Goal: Transaction & Acquisition: Purchase product/service

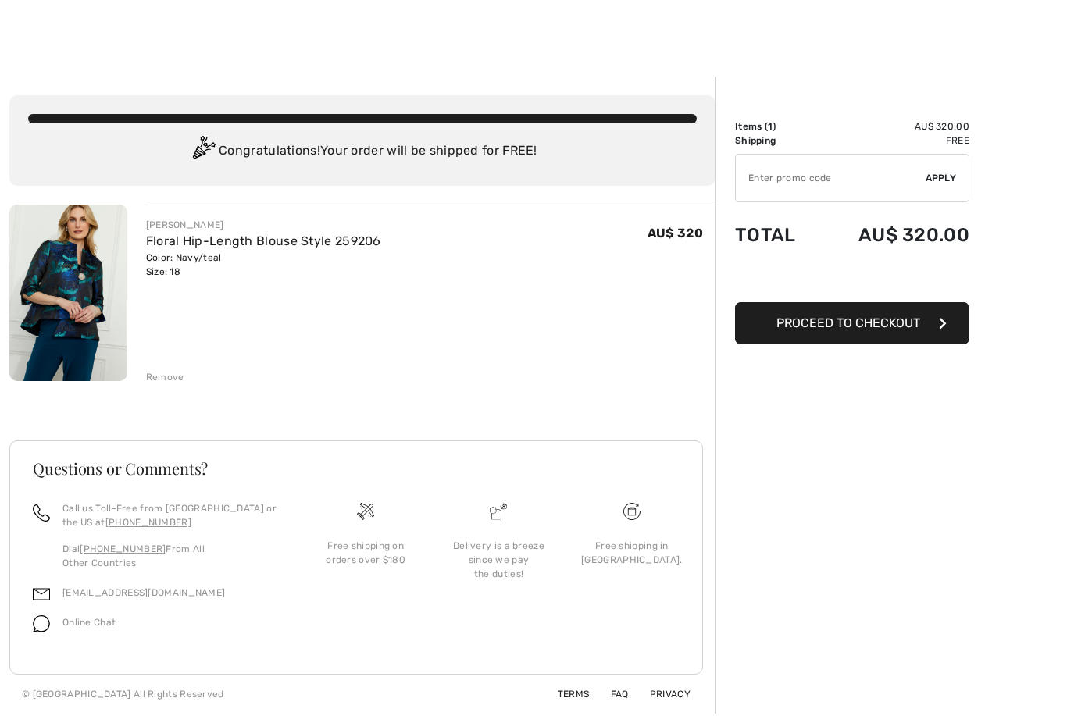
click at [381, 690] on div "Terms FAQ Privacy © 2025 1ère Avenue All Rights Reserved" at bounding box center [356, 694] width 694 height 39
click at [855, 327] on span "Proceed to Checkout" at bounding box center [849, 323] width 144 height 15
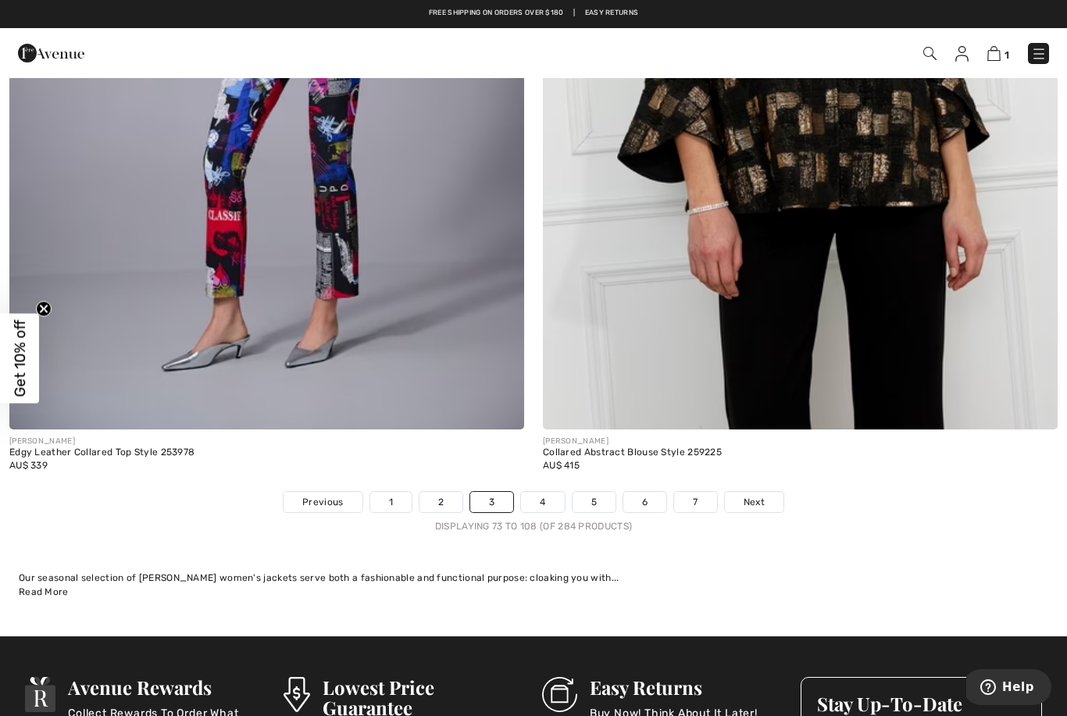
scroll to position [15072, 0]
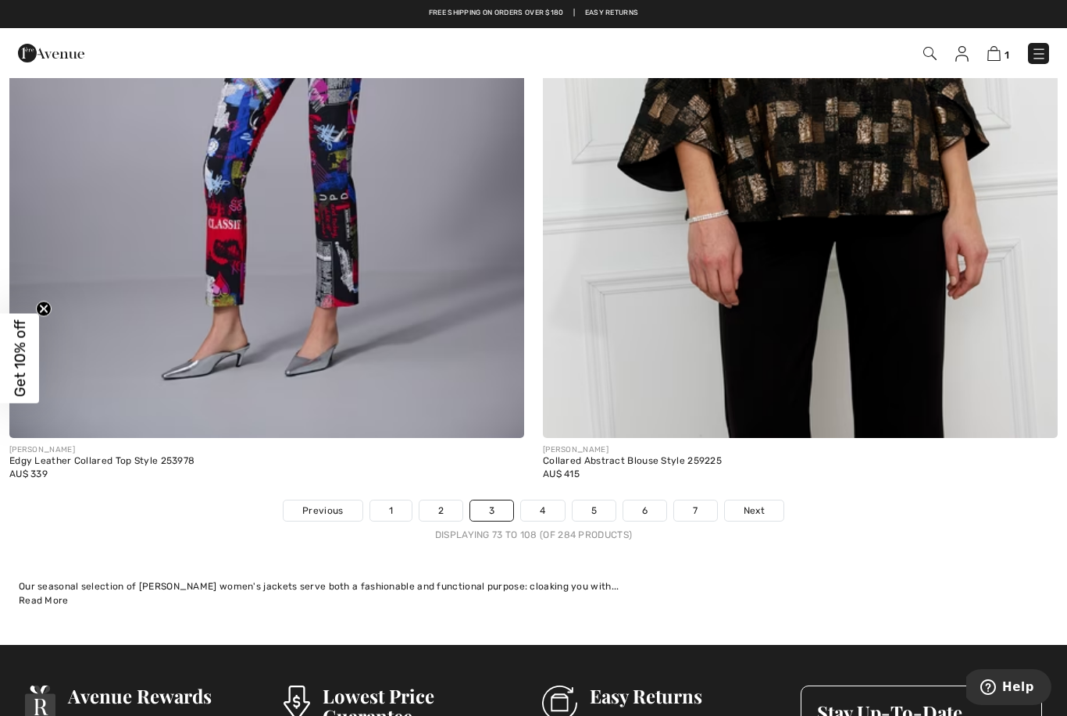
click at [446, 501] on link "2" at bounding box center [441, 511] width 43 height 20
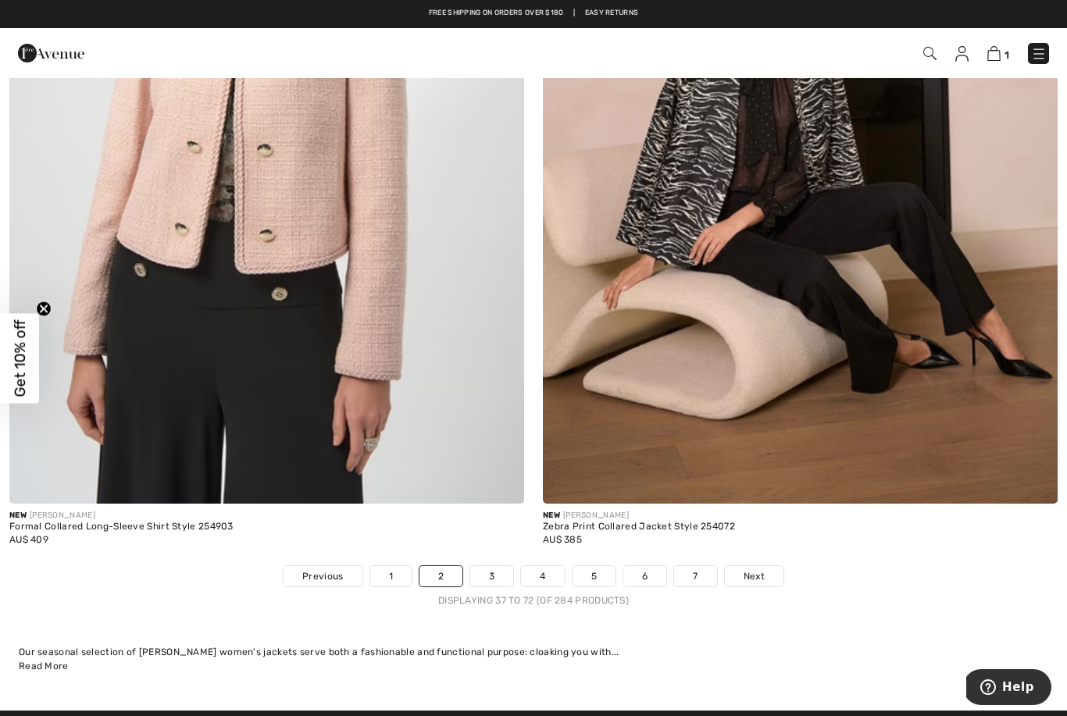
scroll to position [15010, 0]
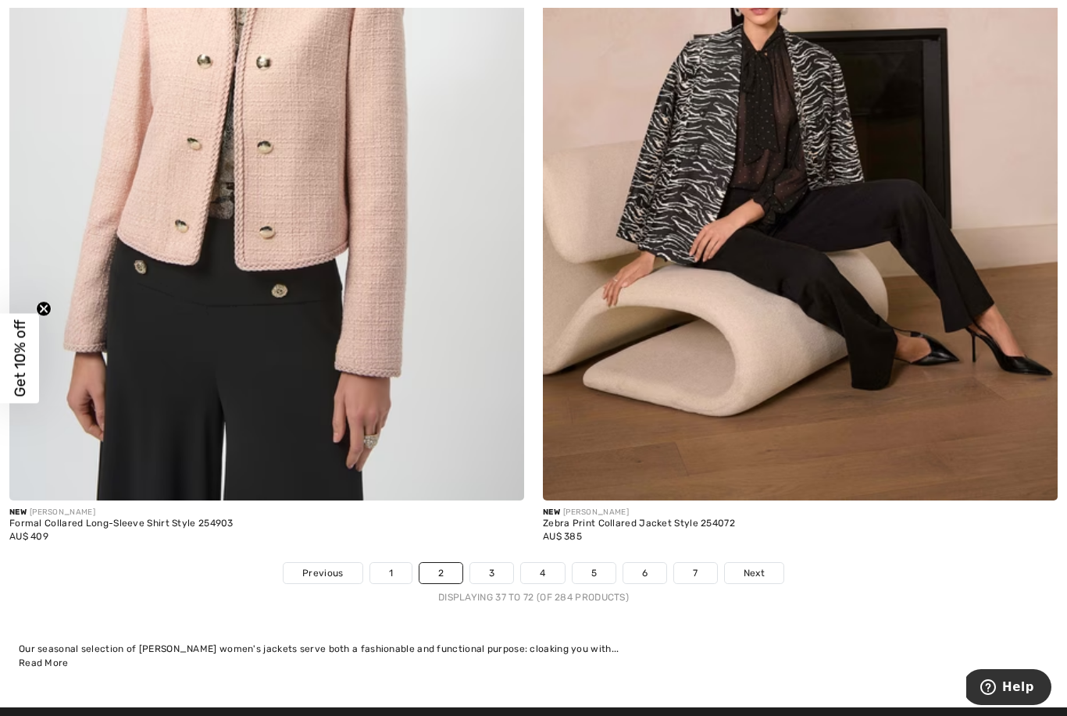
click at [591, 563] on link "5" at bounding box center [594, 573] width 43 height 20
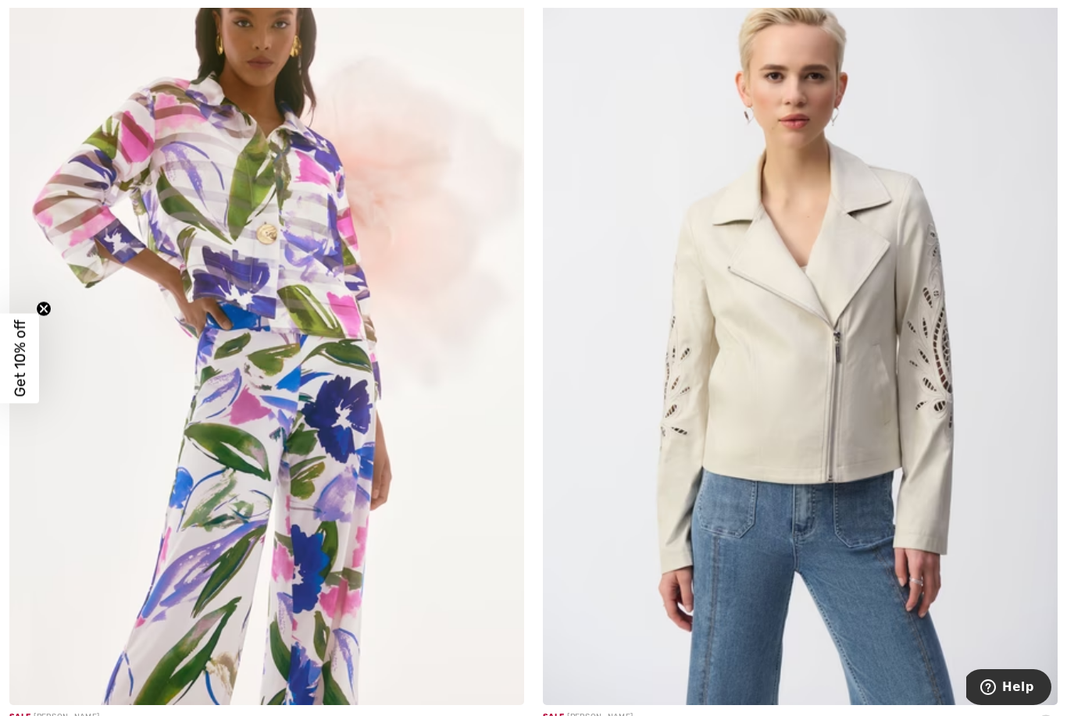
scroll to position [14883, 0]
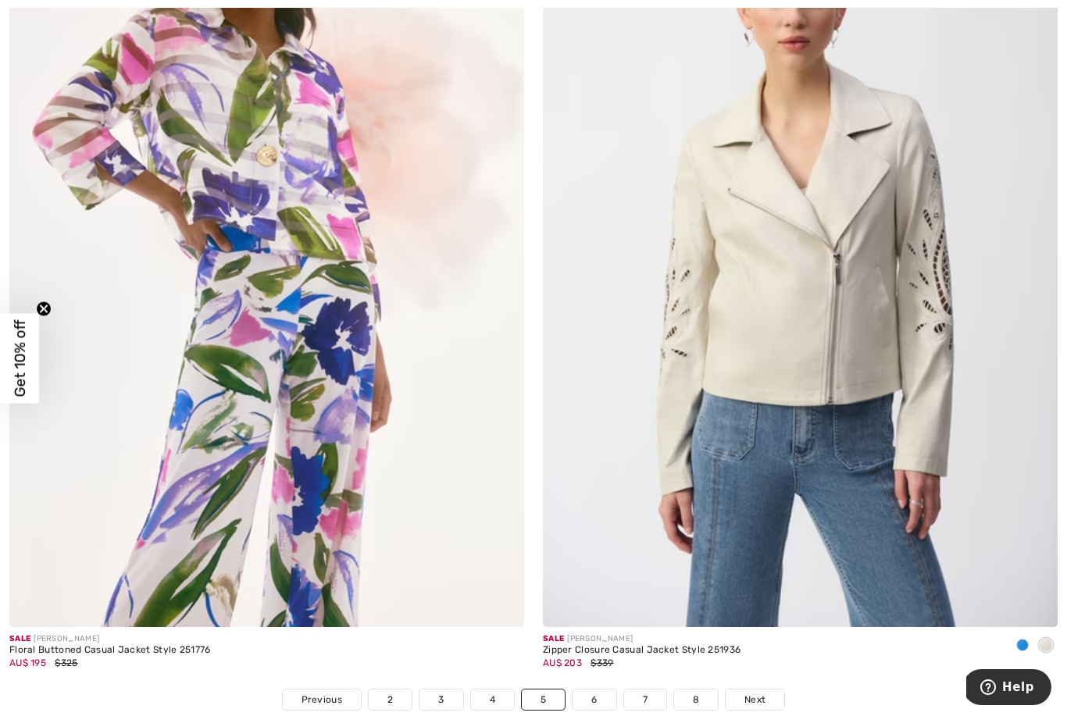
click at [320, 521] on img at bounding box center [266, 241] width 515 height 773
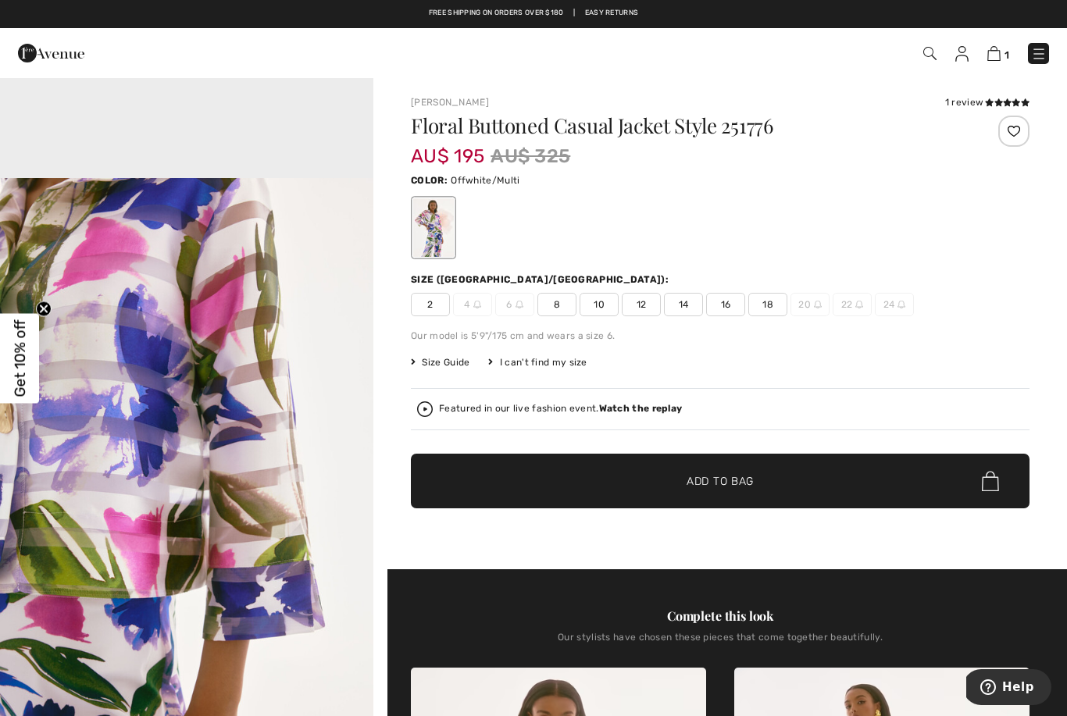
click at [775, 301] on span "18" at bounding box center [767, 304] width 39 height 23
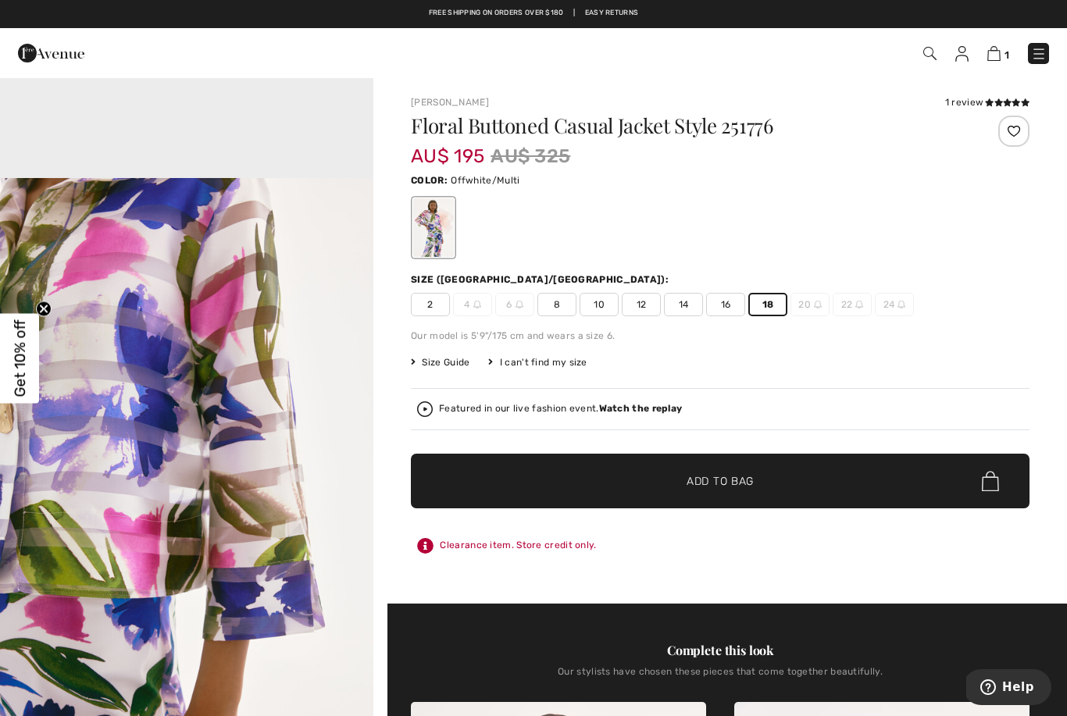
click at [737, 479] on span "Add to Bag" at bounding box center [720, 481] width 67 height 16
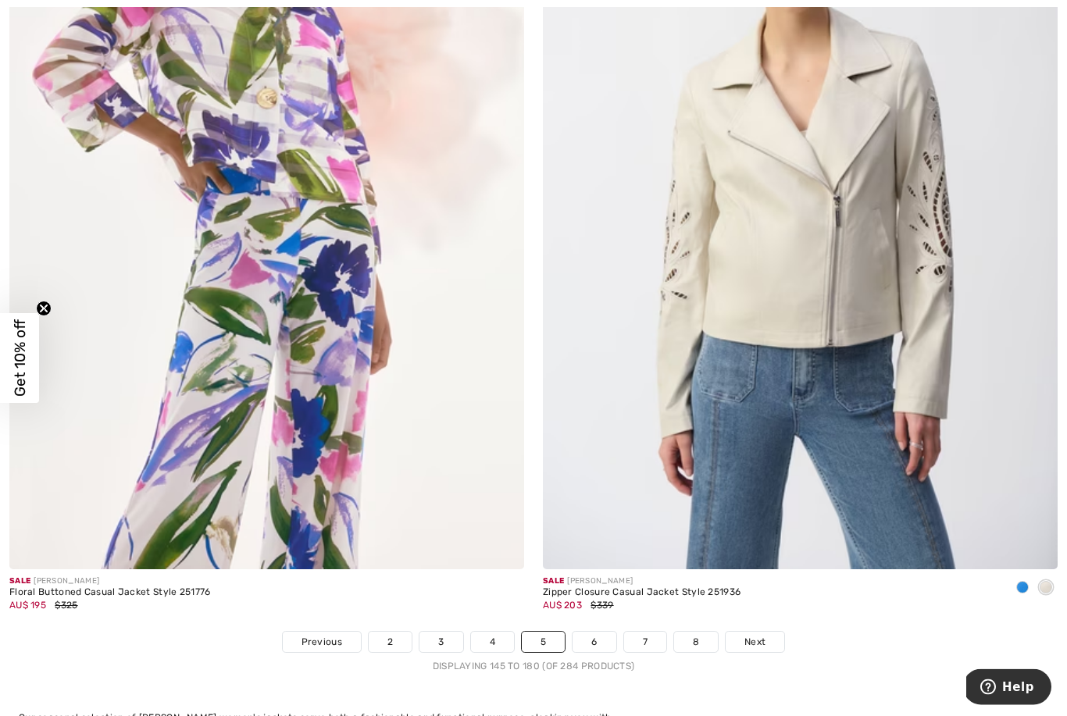
scroll to position [14940, 0]
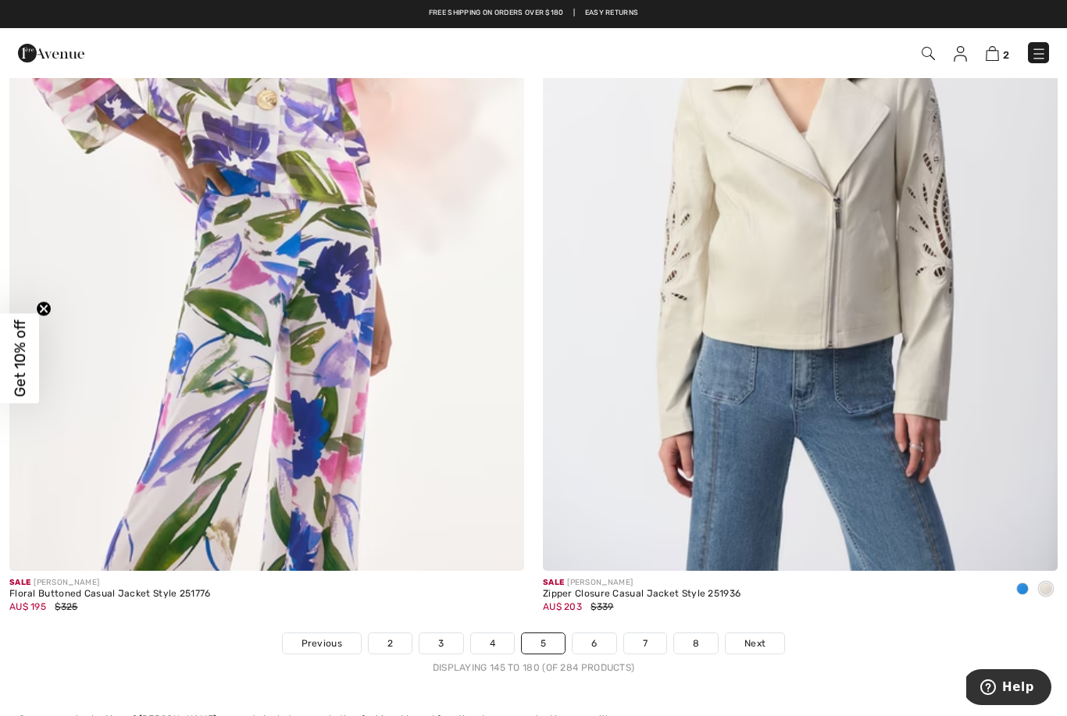
click at [398, 634] on link "2" at bounding box center [390, 644] width 43 height 20
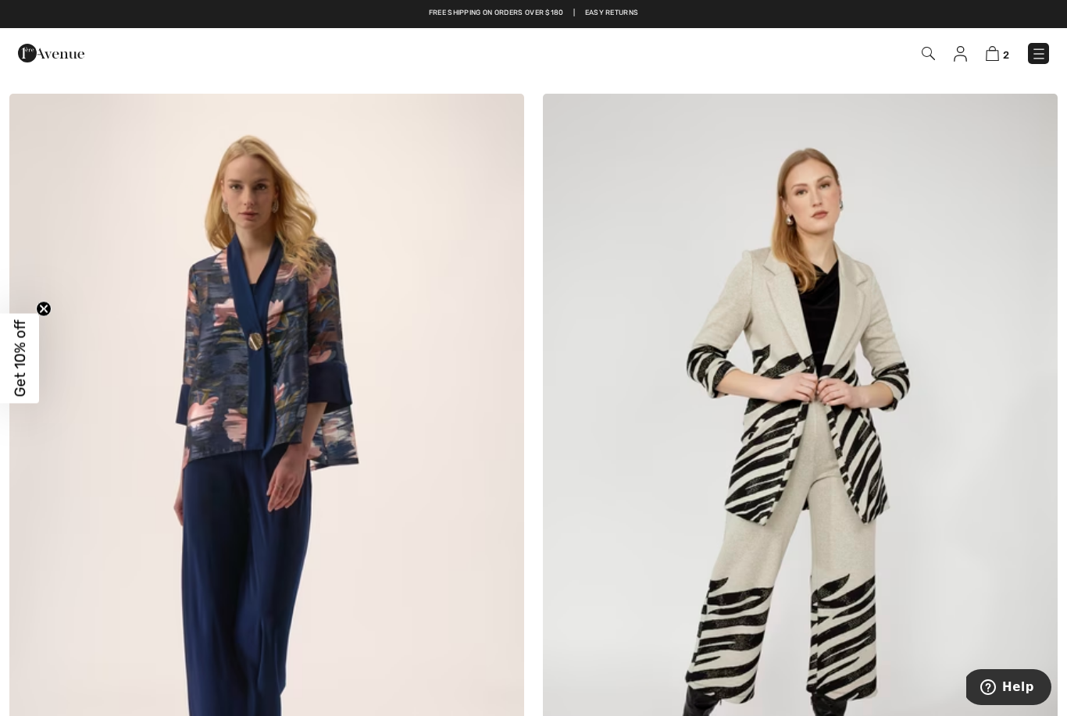
scroll to position [2600, 0]
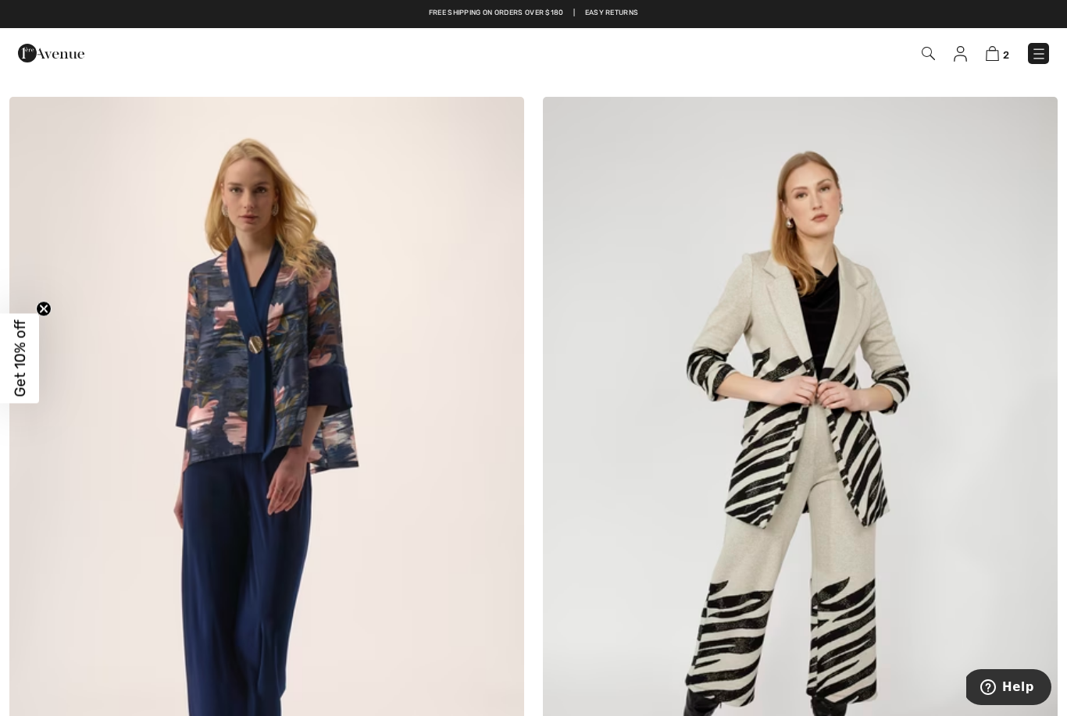
click at [314, 395] on img at bounding box center [266, 483] width 515 height 773
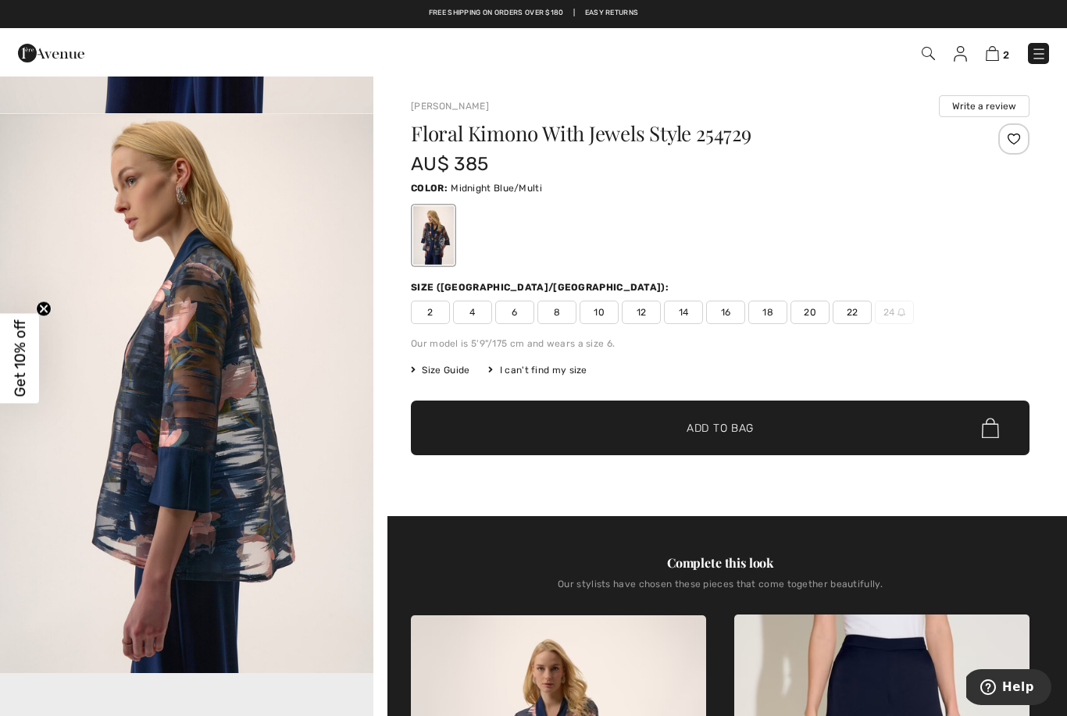
scroll to position [601, 0]
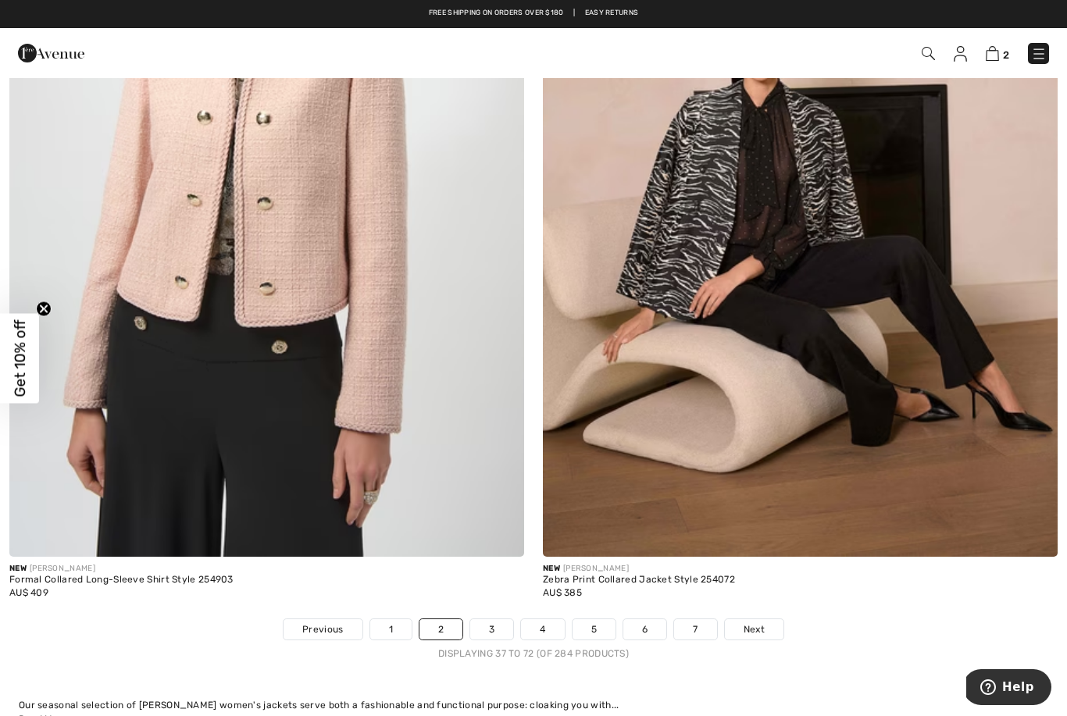
scroll to position [14949, 0]
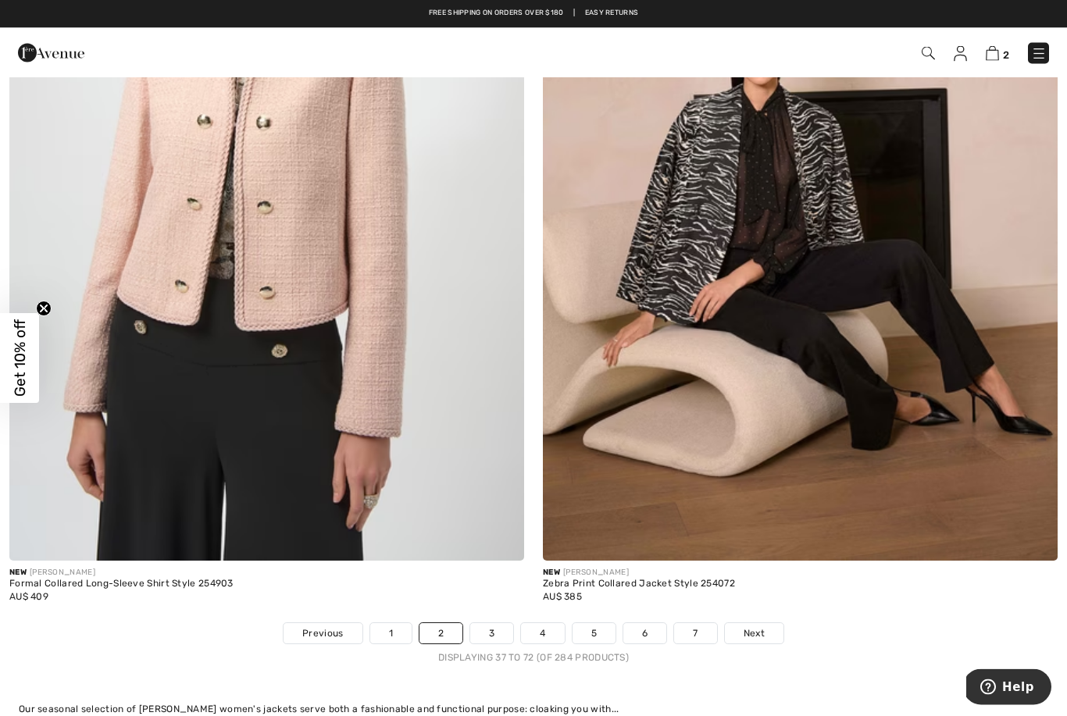
click at [646, 624] on link "6" at bounding box center [644, 634] width 43 height 20
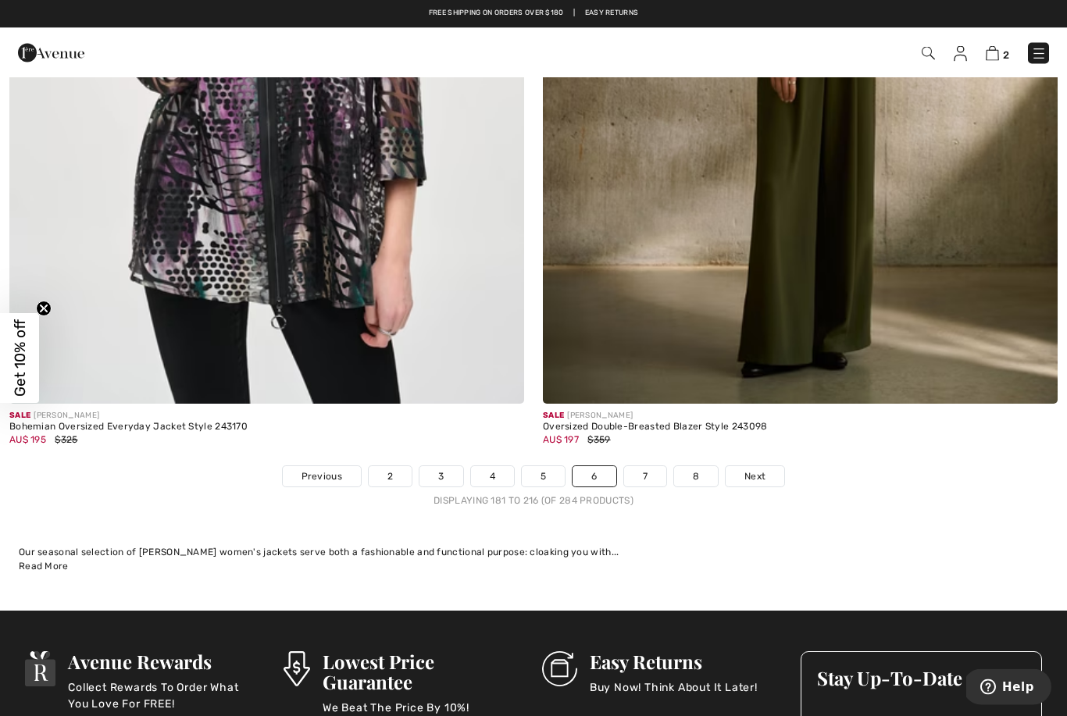
scroll to position [15107, 0]
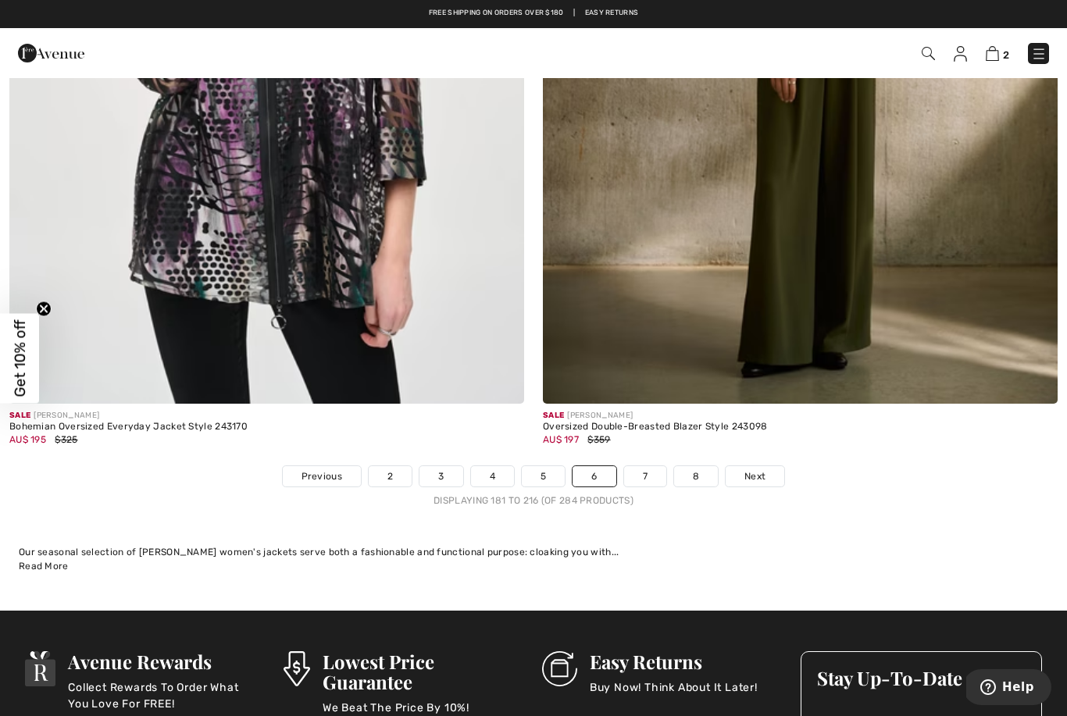
click at [646, 466] on link "7" at bounding box center [645, 476] width 42 height 20
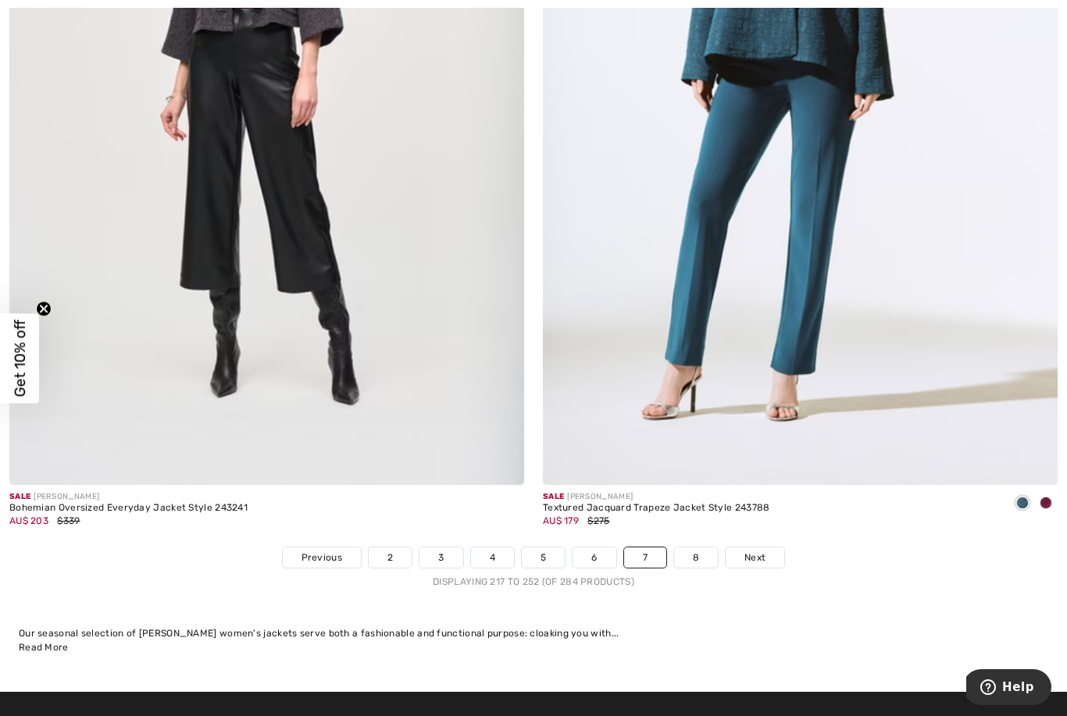
scroll to position [15029, 0]
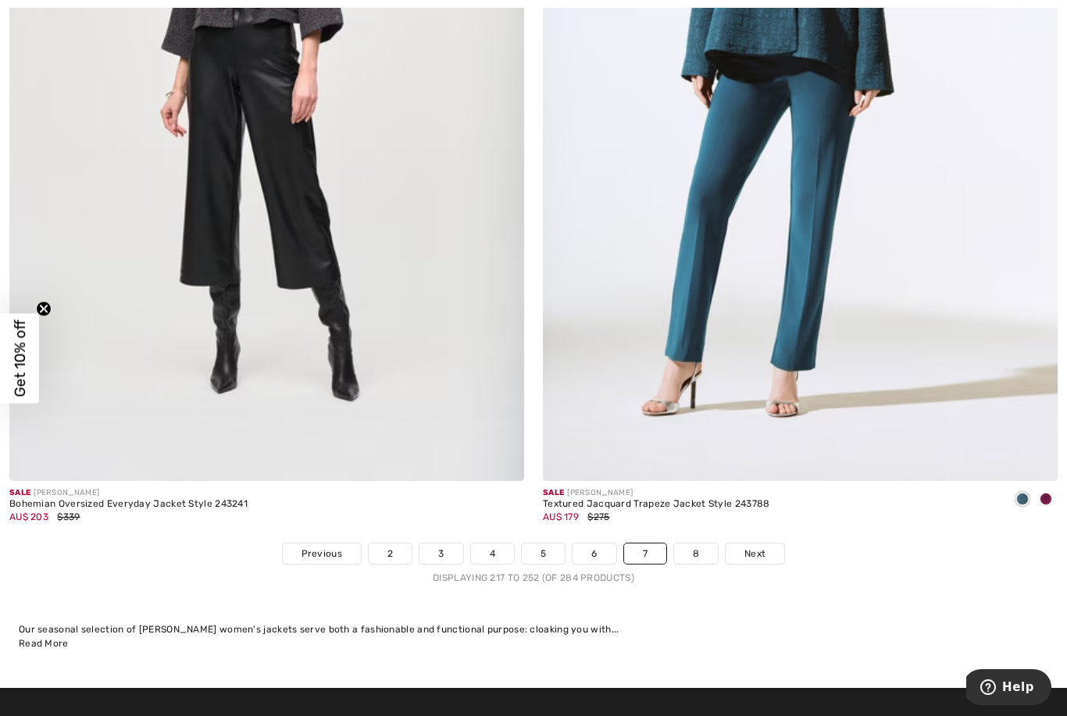
click at [697, 544] on link "8" at bounding box center [696, 554] width 44 height 20
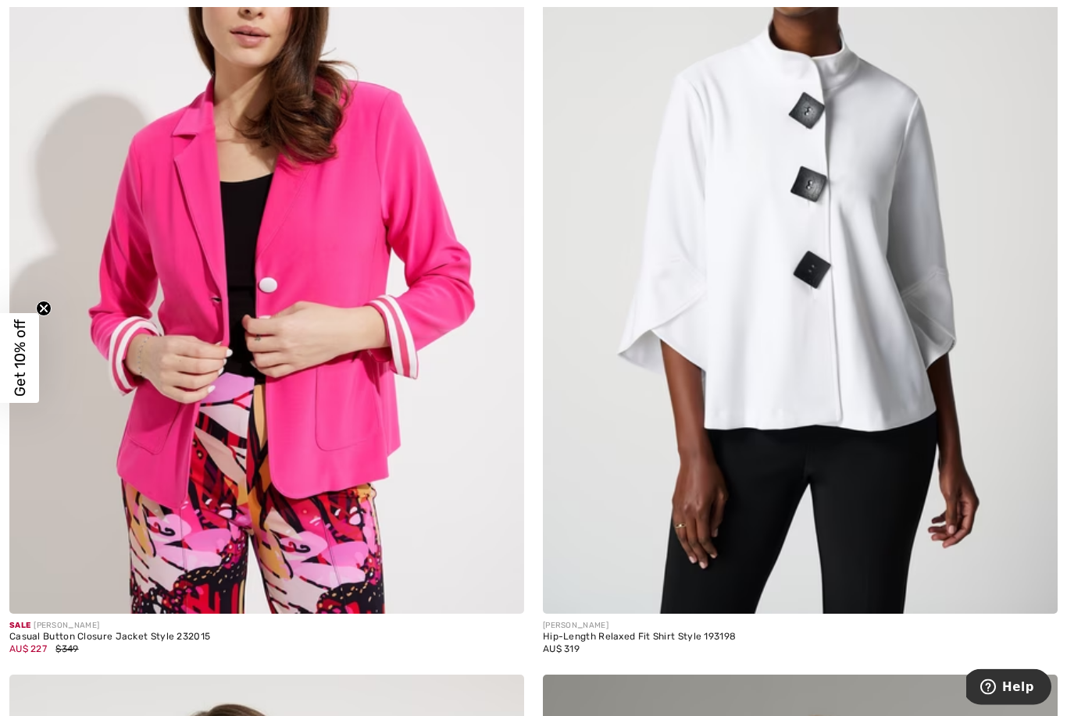
scroll to position [12394, 0]
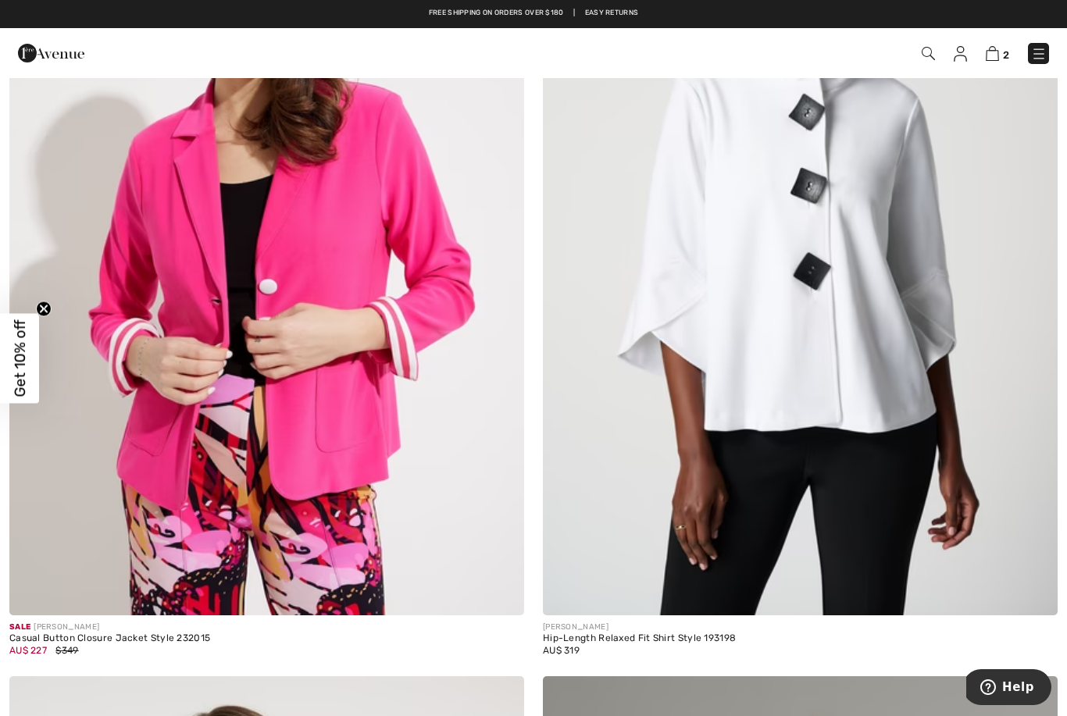
click at [873, 373] on img at bounding box center [800, 229] width 515 height 773
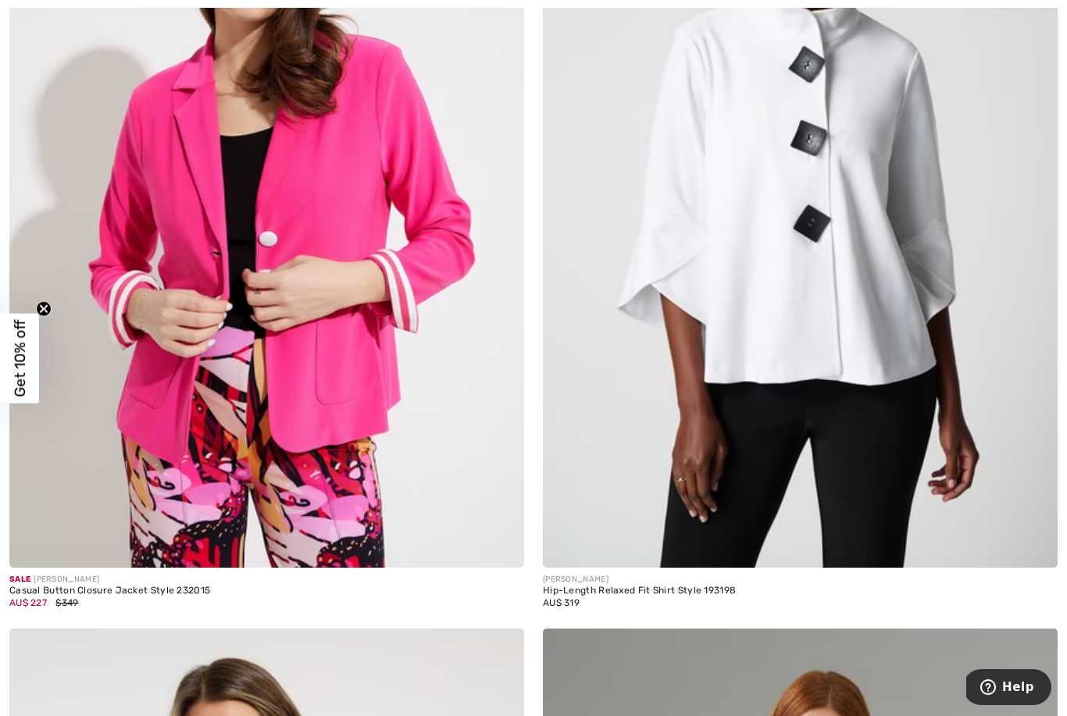
scroll to position [12444, 0]
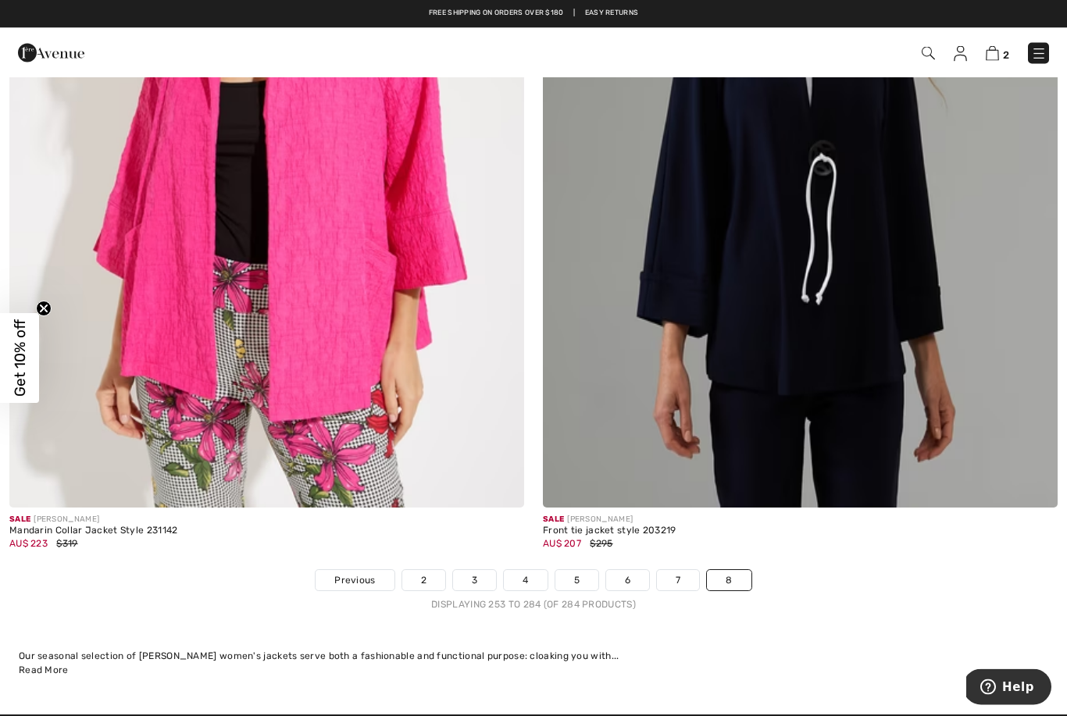
scroll to position [13335, 0]
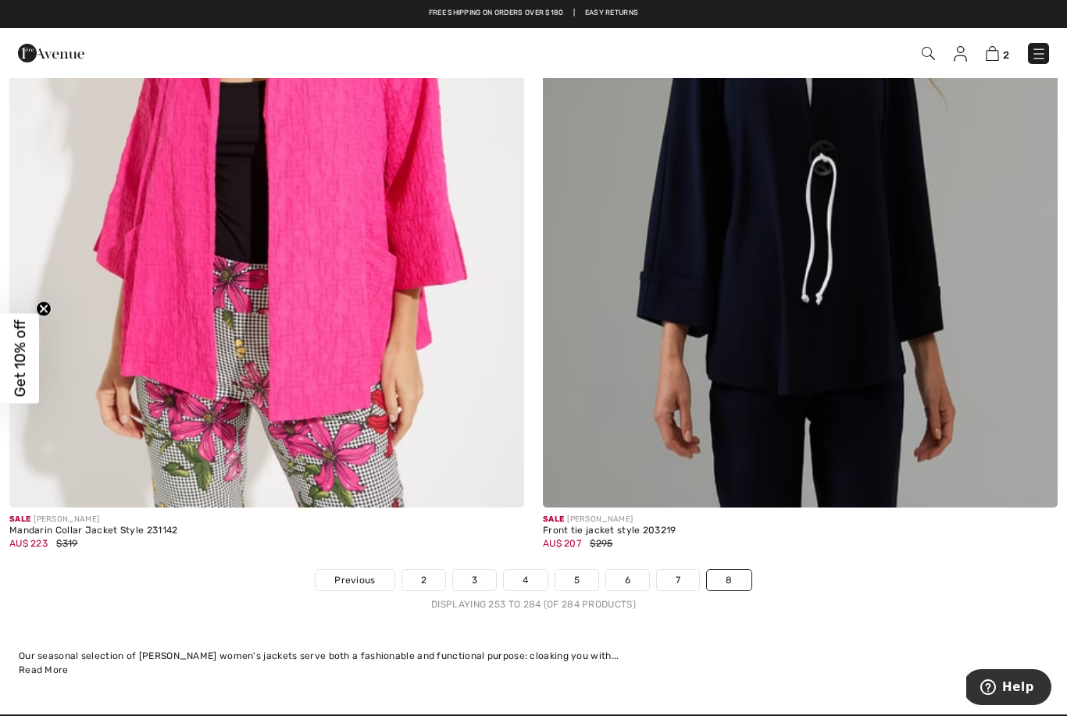
click at [358, 573] on span "Previous" at bounding box center [354, 580] width 41 height 14
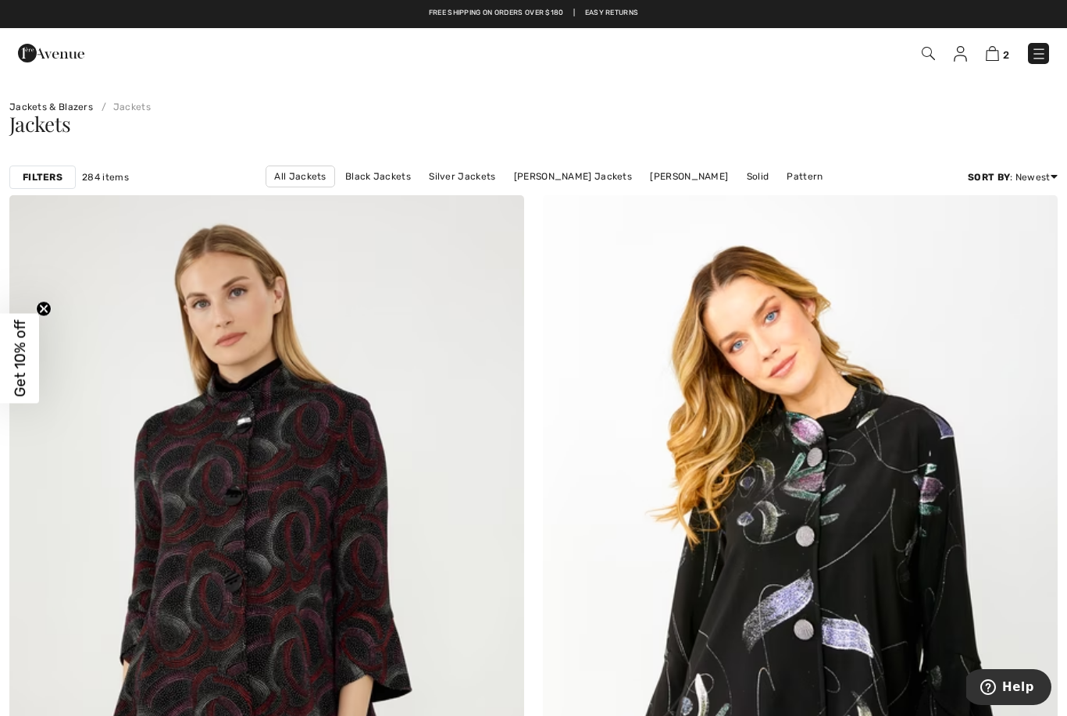
click at [693, 180] on link "[PERSON_NAME]" at bounding box center [689, 176] width 94 height 20
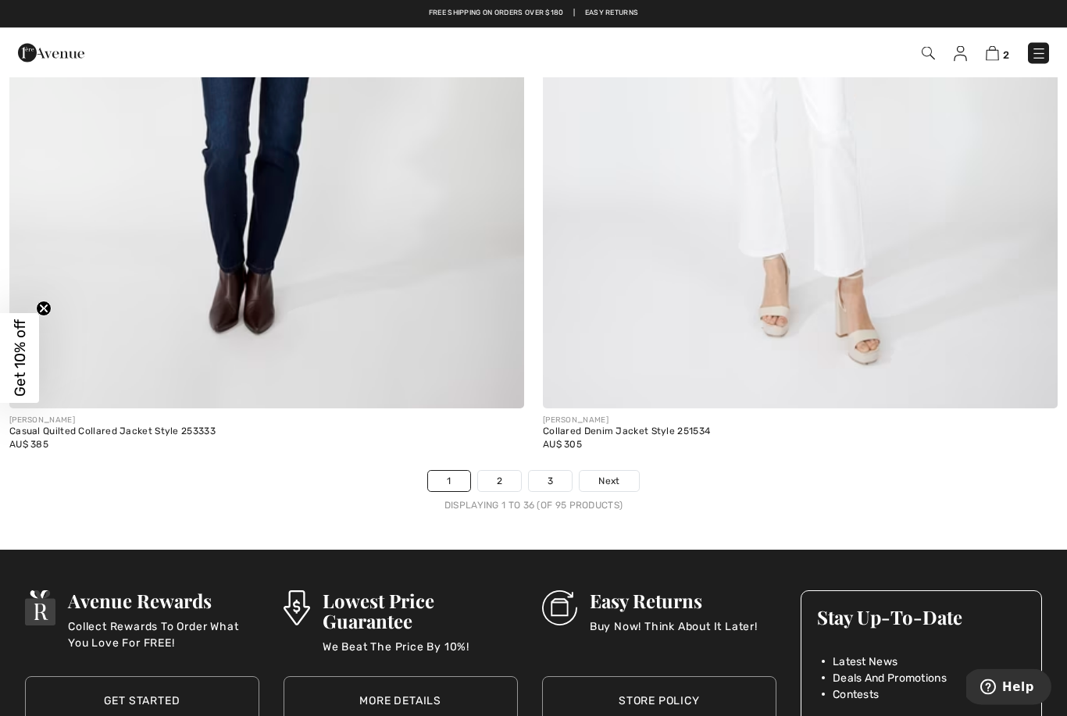
scroll to position [15078, 0]
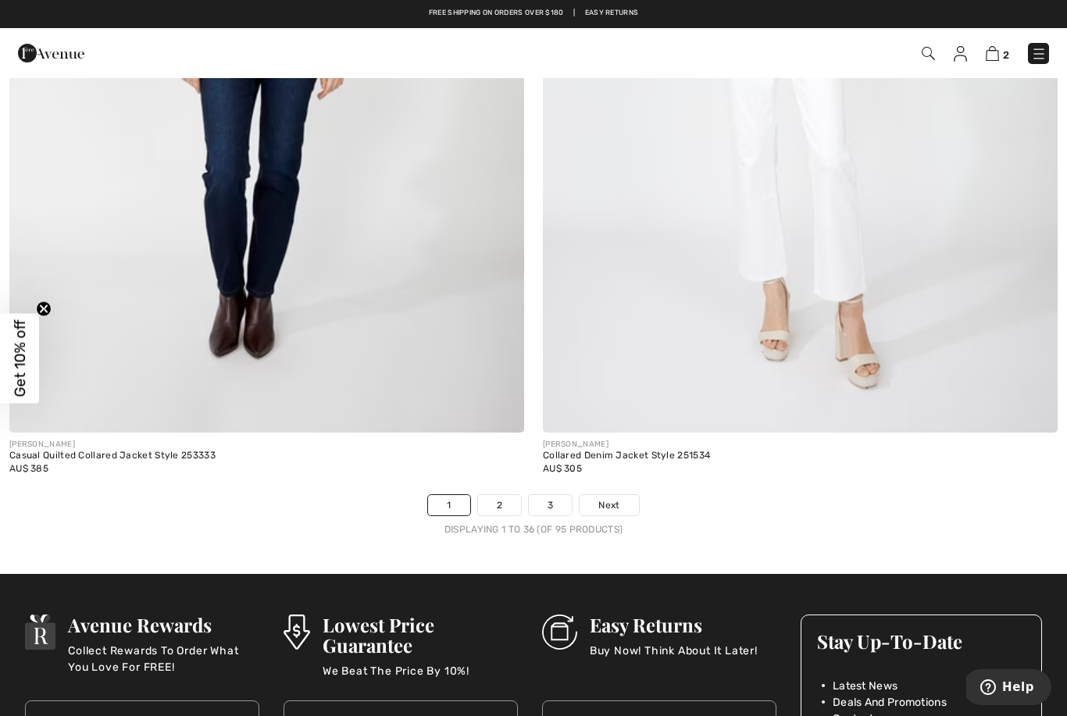
click at [503, 495] on link "2" at bounding box center [499, 505] width 43 height 20
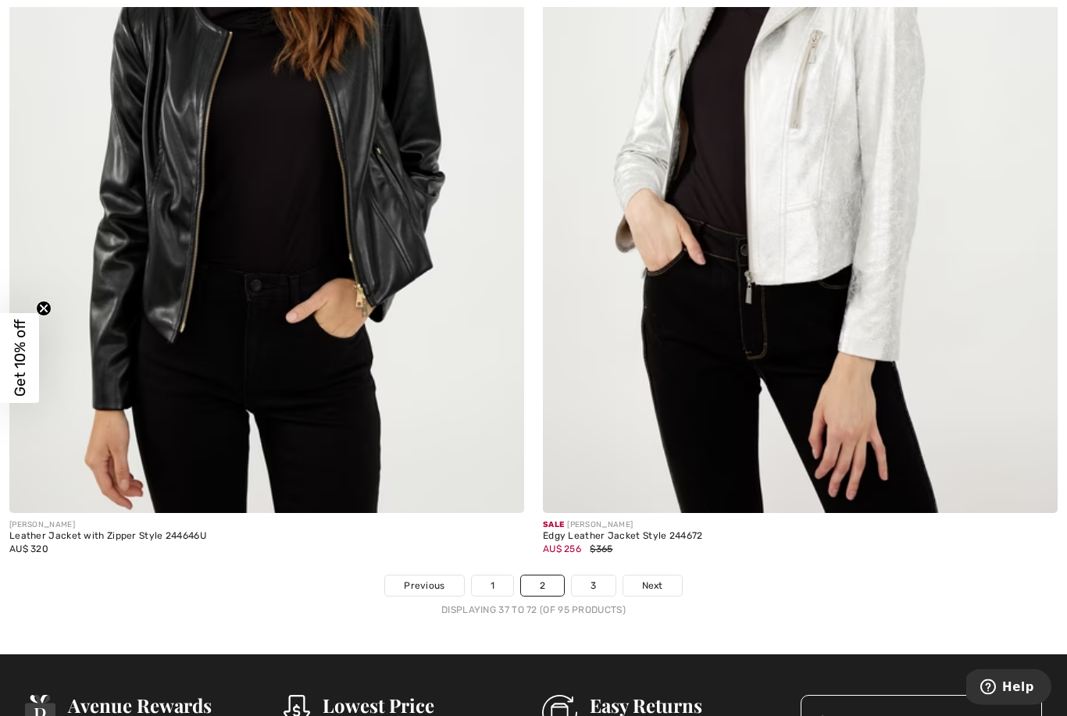
scroll to position [14997, 0]
click at [591, 576] on link "3" at bounding box center [593, 586] width 43 height 20
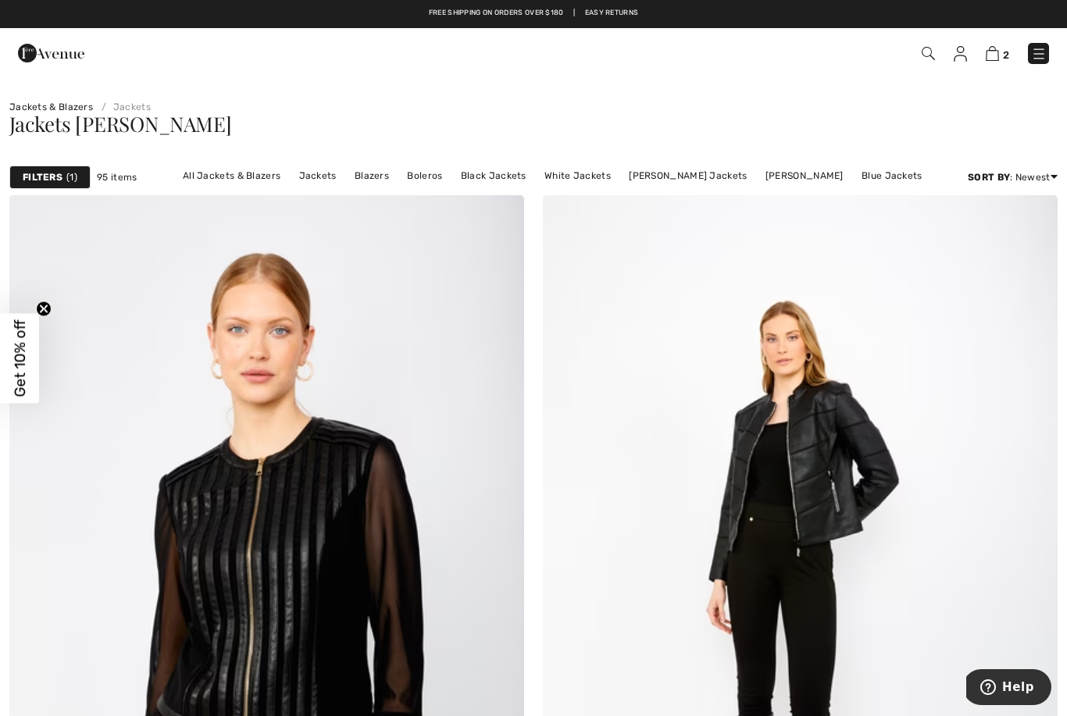
click at [671, 175] on link "Joseph Ribkoff Jackets" at bounding box center [688, 176] width 134 height 20
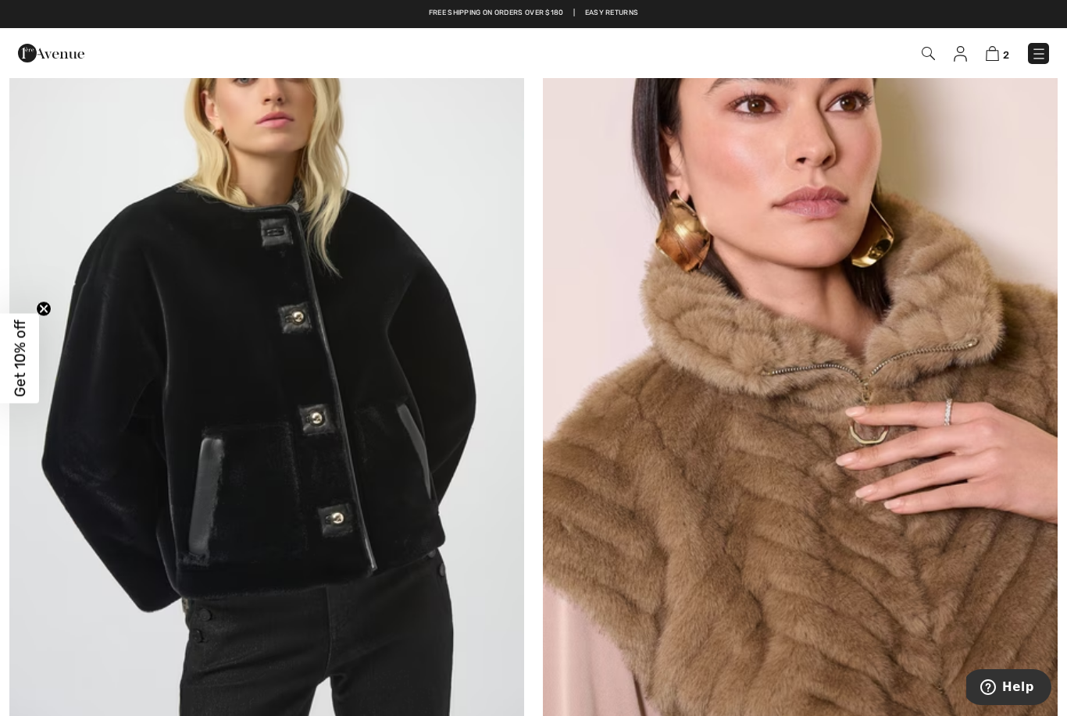
scroll to position [14762, 0]
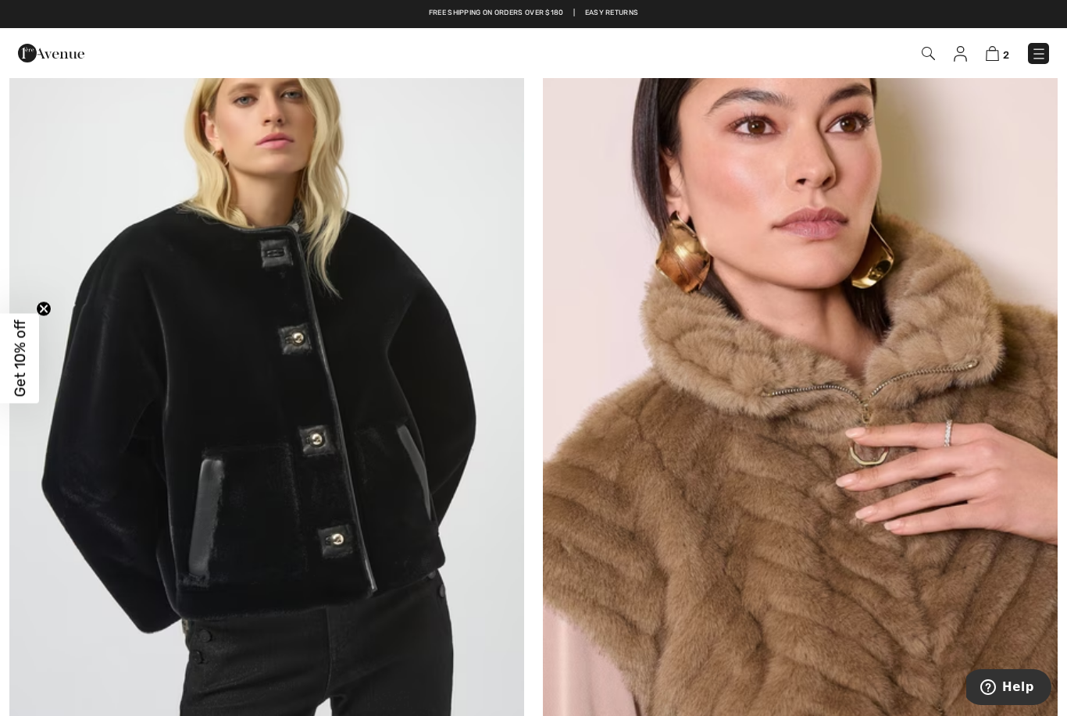
click at [999, 50] on img at bounding box center [992, 53] width 13 height 15
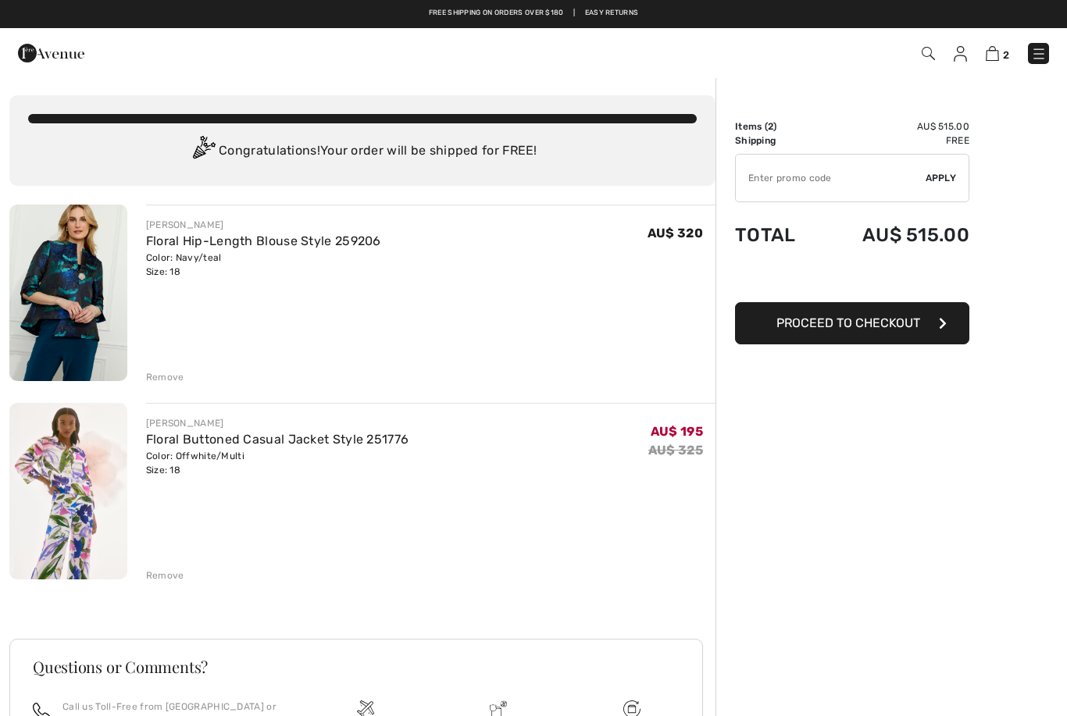
click at [1044, 56] on img at bounding box center [1039, 54] width 16 height 16
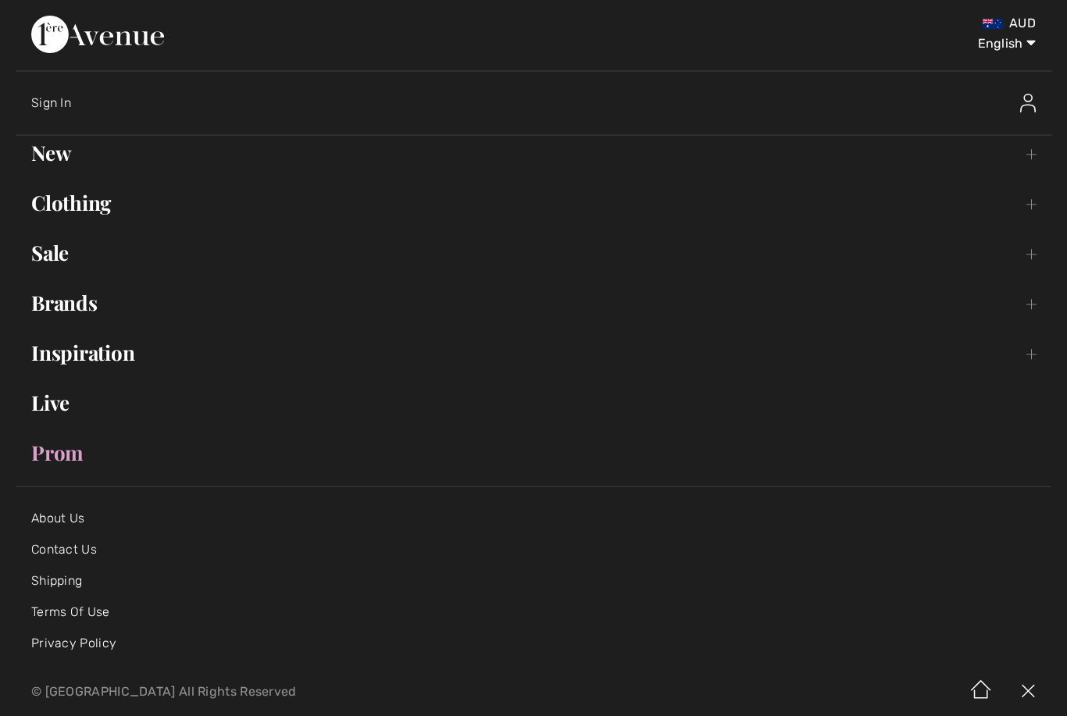
click at [81, 523] on link "About Us" at bounding box center [57, 518] width 53 height 15
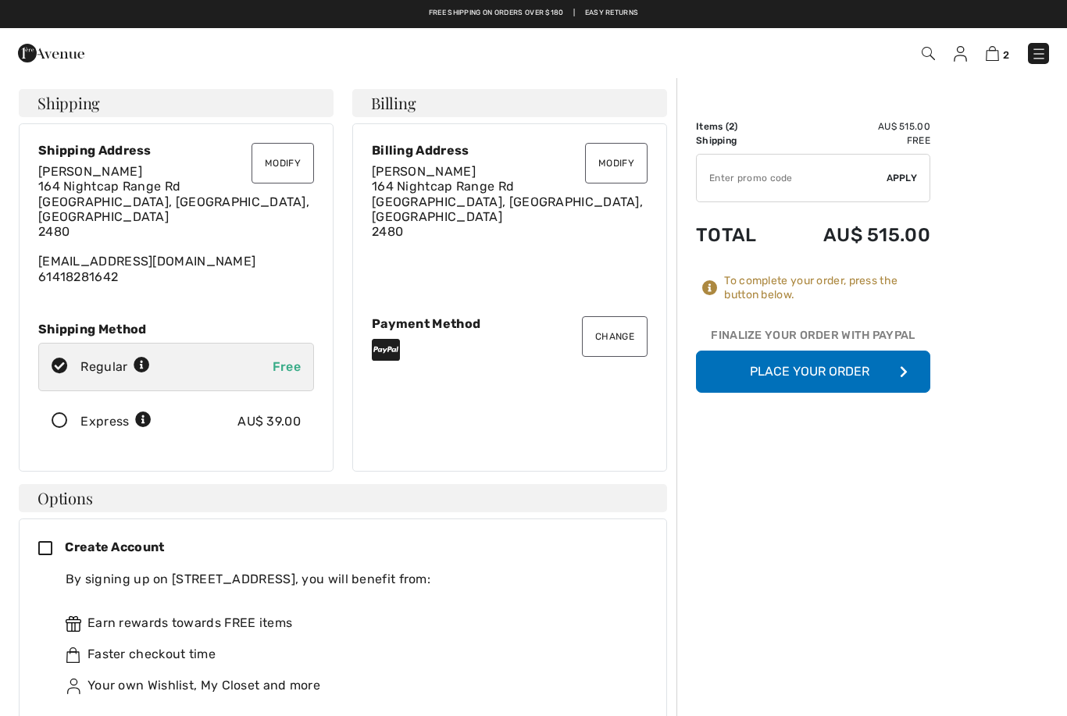
click at [65, 413] on icon at bounding box center [59, 421] width 41 height 16
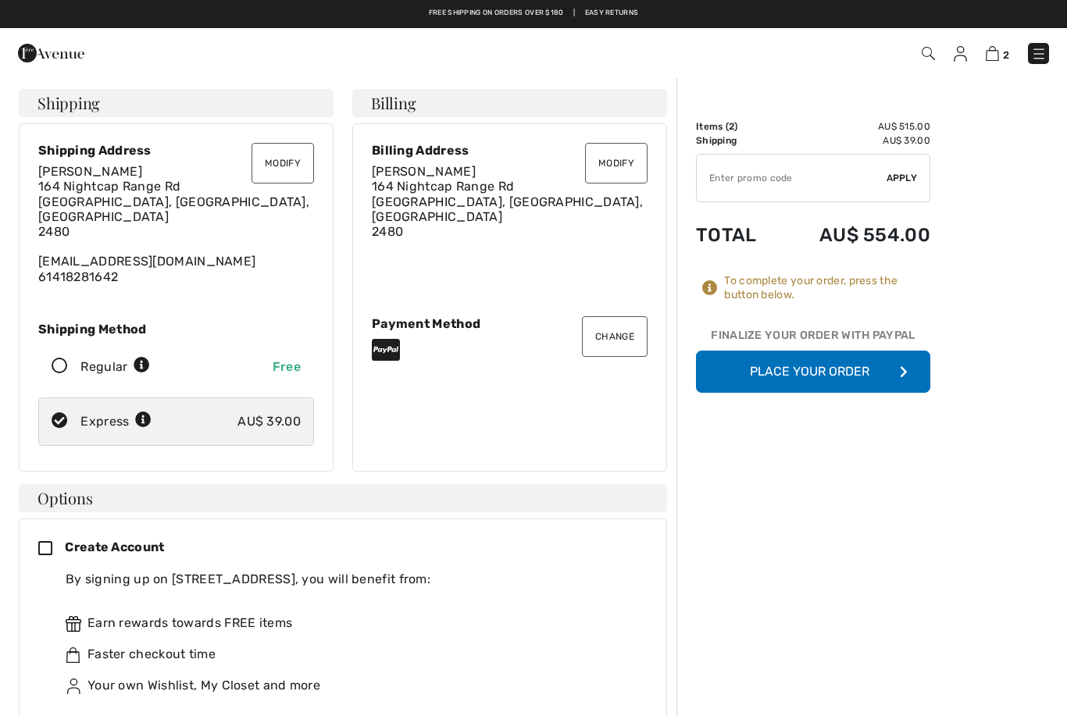
click at [853, 370] on button "Place Your Order" at bounding box center [813, 372] width 234 height 42
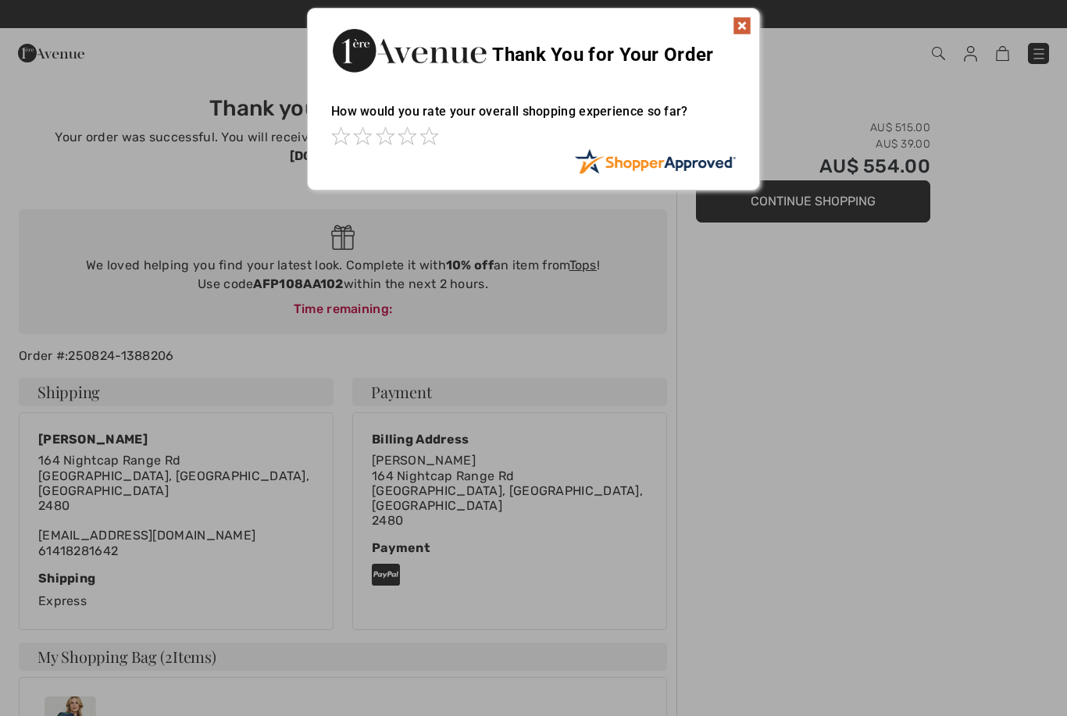
click at [742, 23] on img at bounding box center [742, 25] width 19 height 19
